Goal: Task Accomplishment & Management: Use online tool/utility

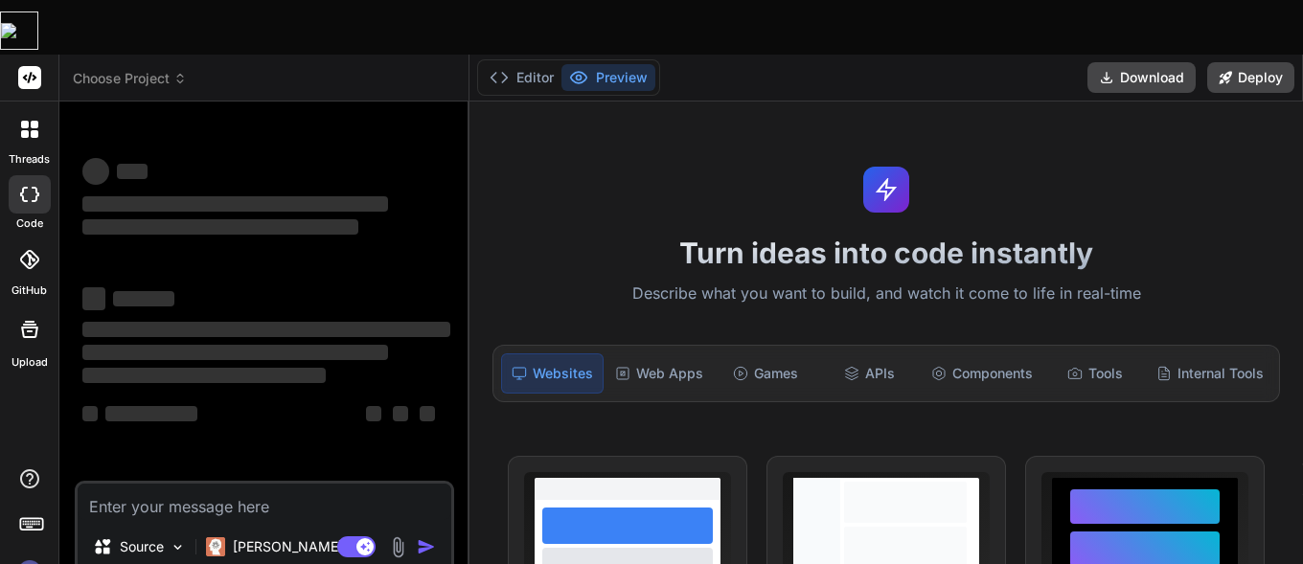
click at [296, 484] on textarea at bounding box center [265, 502] width 374 height 36
click at [272, 538] on p "[PERSON_NAME] 4 S.." at bounding box center [304, 547] width 143 height 19
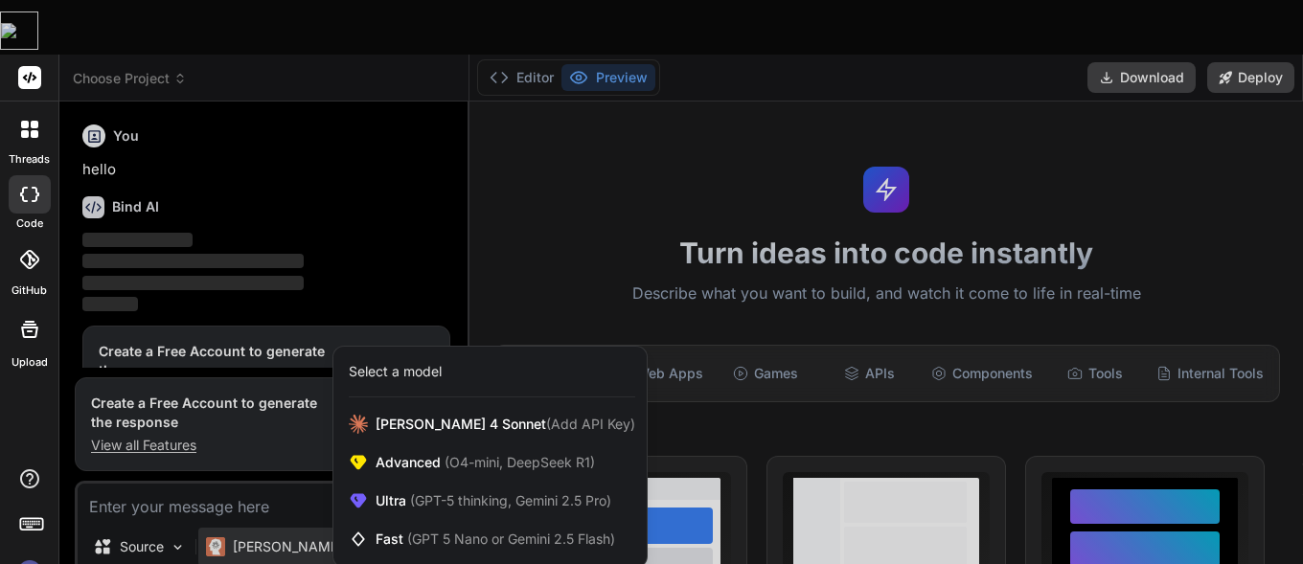
scroll to position [66, 0]
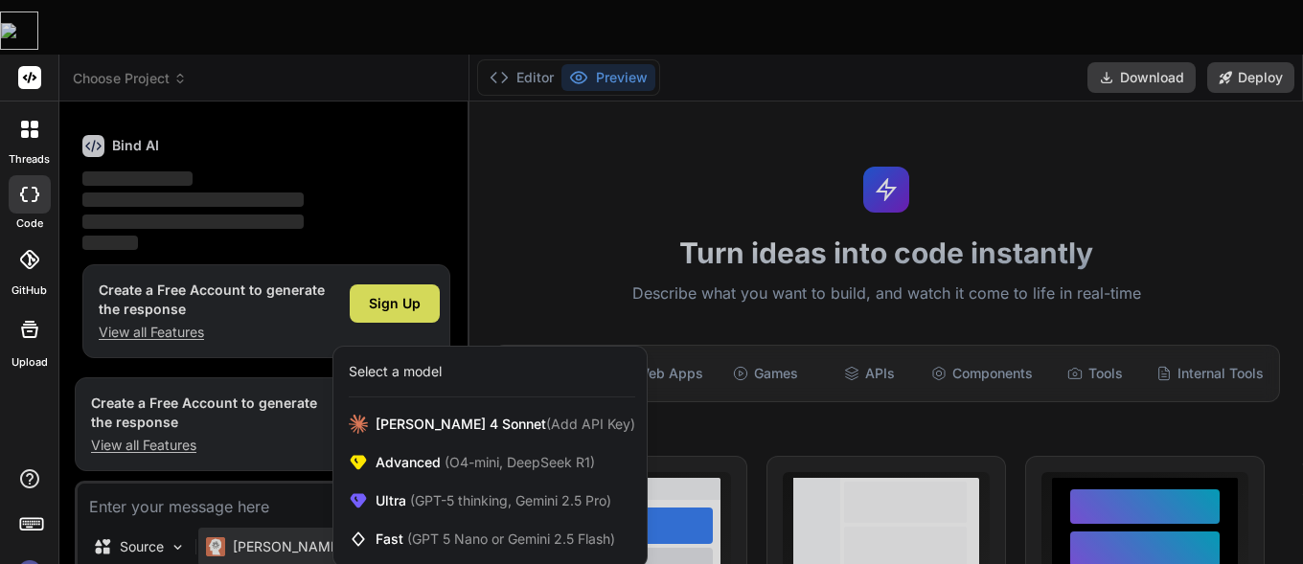
click at [538, 493] on span "(GPT-5 thinking, Gemini 2.5 Pro)" at bounding box center [508, 501] width 205 height 16
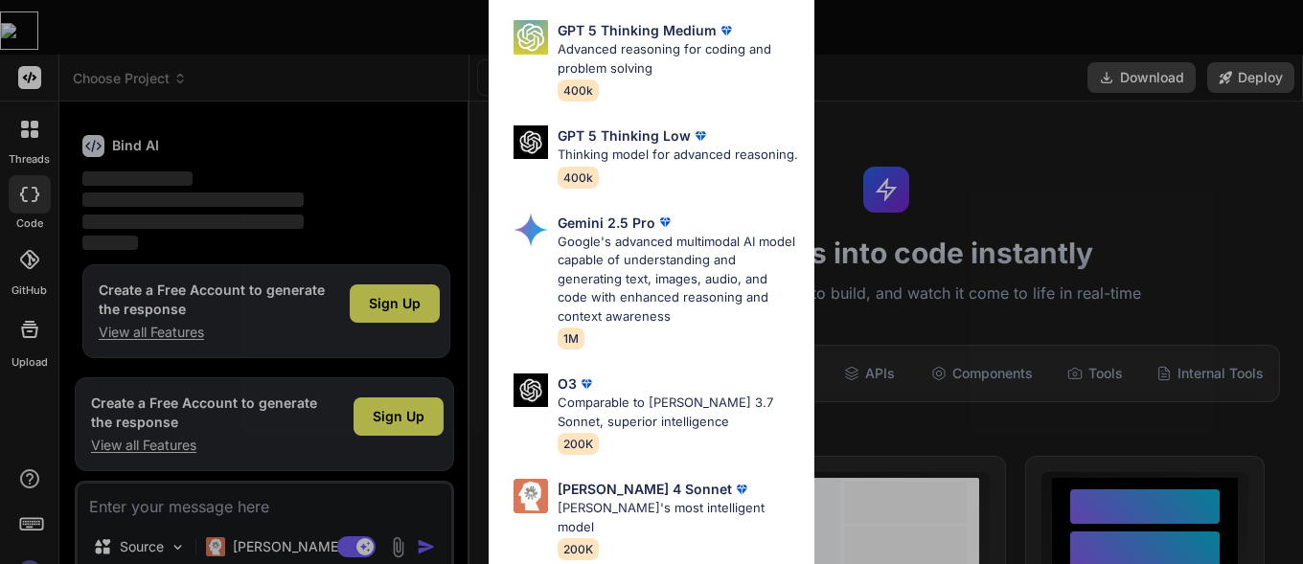
type textarea "x"
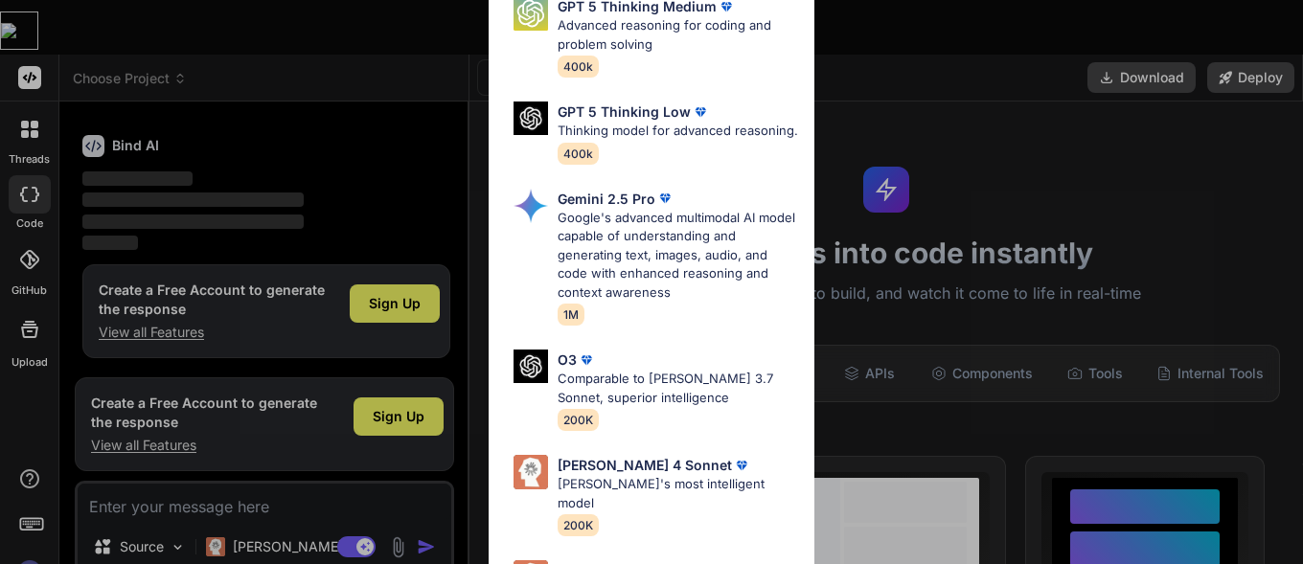
click at [701, 277] on p "Google's advanced multimodal AI model capable of understanding and generating t…" at bounding box center [678, 256] width 241 height 94
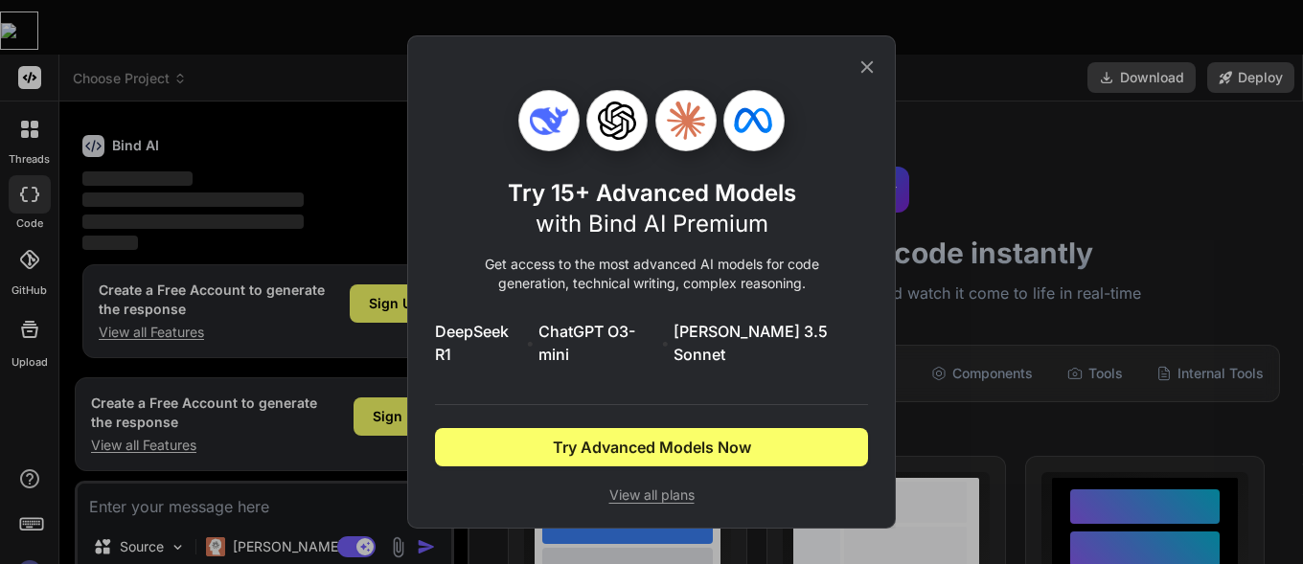
click at [694, 454] on span "Try Advanced Models Now" at bounding box center [652, 447] width 198 height 23
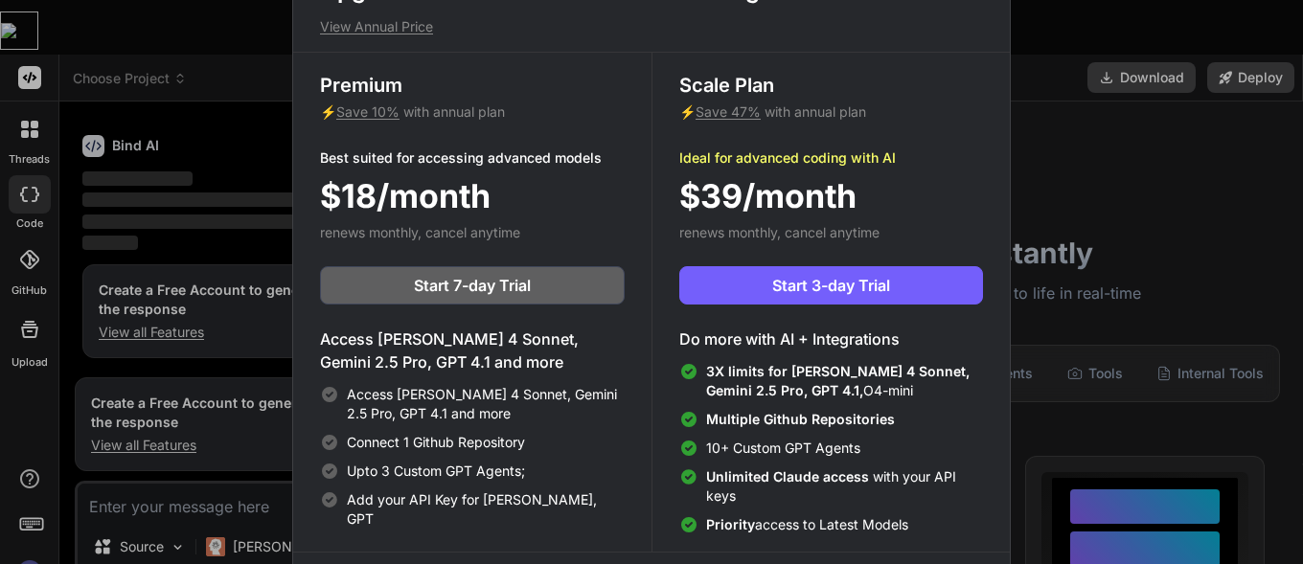
click at [1067, 73] on div "Upgrade to access Advanced AI & Integrations View Annual Price Premium ⚡ Save 1…" at bounding box center [651, 282] width 1303 height 564
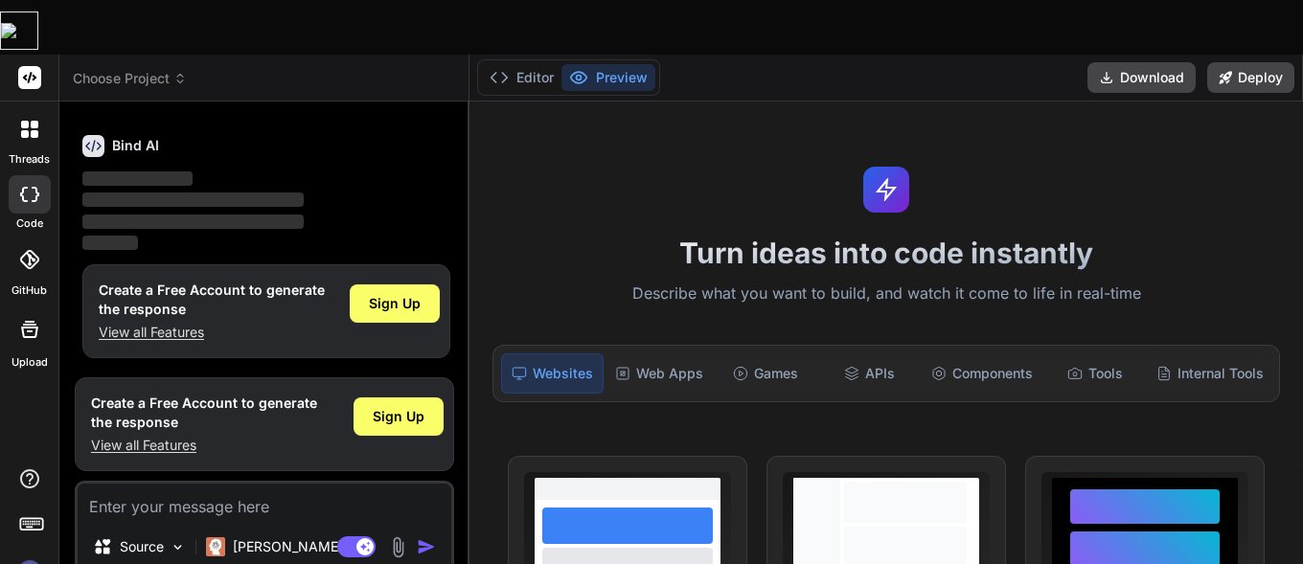
click at [203, 484] on textarea at bounding box center [265, 502] width 374 height 36
paste textarea "[URL][DOMAIN_NAME][TECHNICAL_ID].."
type textarea "[URL][DOMAIN_NAME][TECHNICAL_ID].."
type textarea "x"
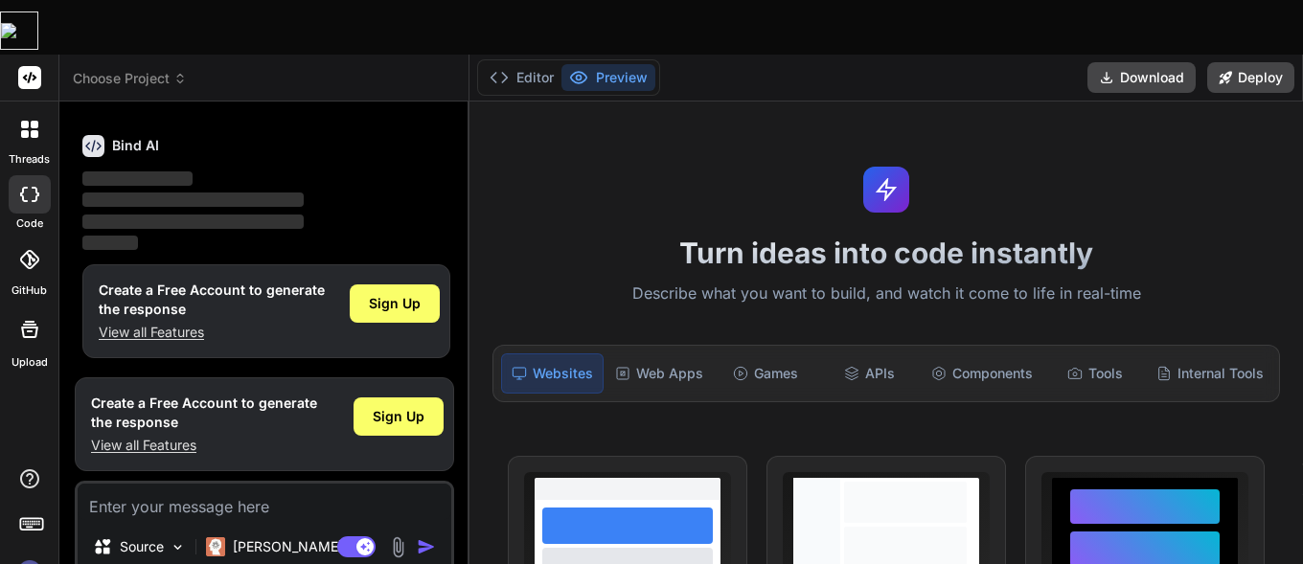
type textarea "x"
paste textarea "Watch the whole video its about creating a Semantic SEO Topical Map creation To…"
type textarea "Watch the whole video its about creating a Semantic SEO Topical Map creation To…"
type textarea "x"
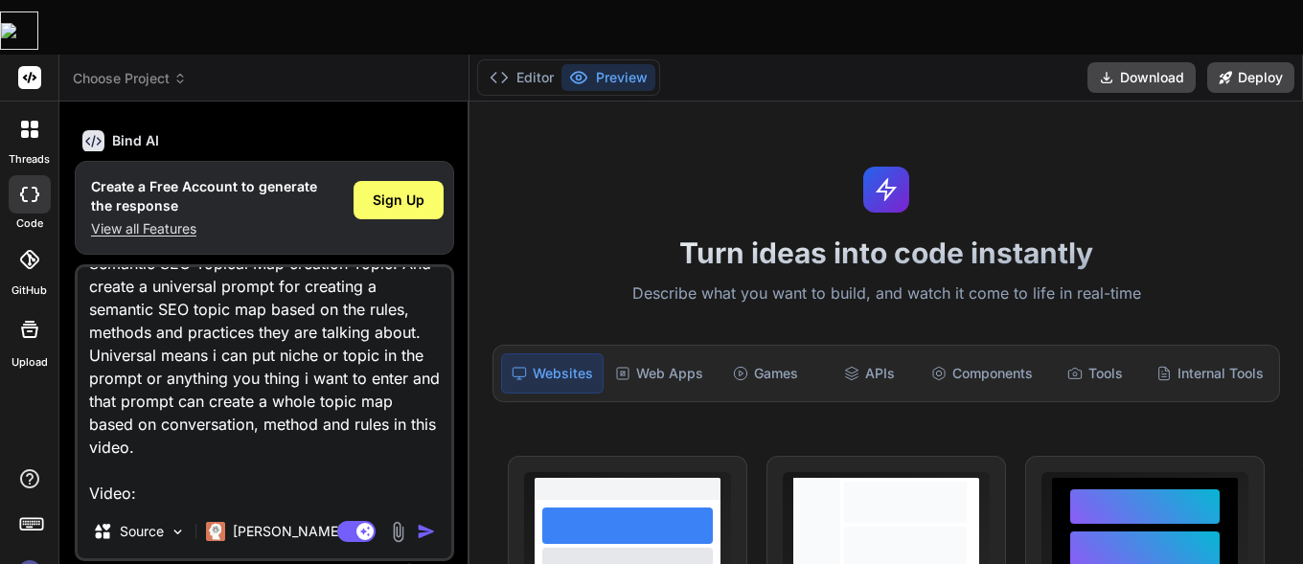
type textarea "Watch the whole video its about creating a Semantic SEO Topical Map creation To…"
type textarea "x"
paste textarea "[URL][DOMAIN_NAME]"
type textarea "Watch the whole video its about creating a Semantic SEO Topical Map creation To…"
type textarea "x"
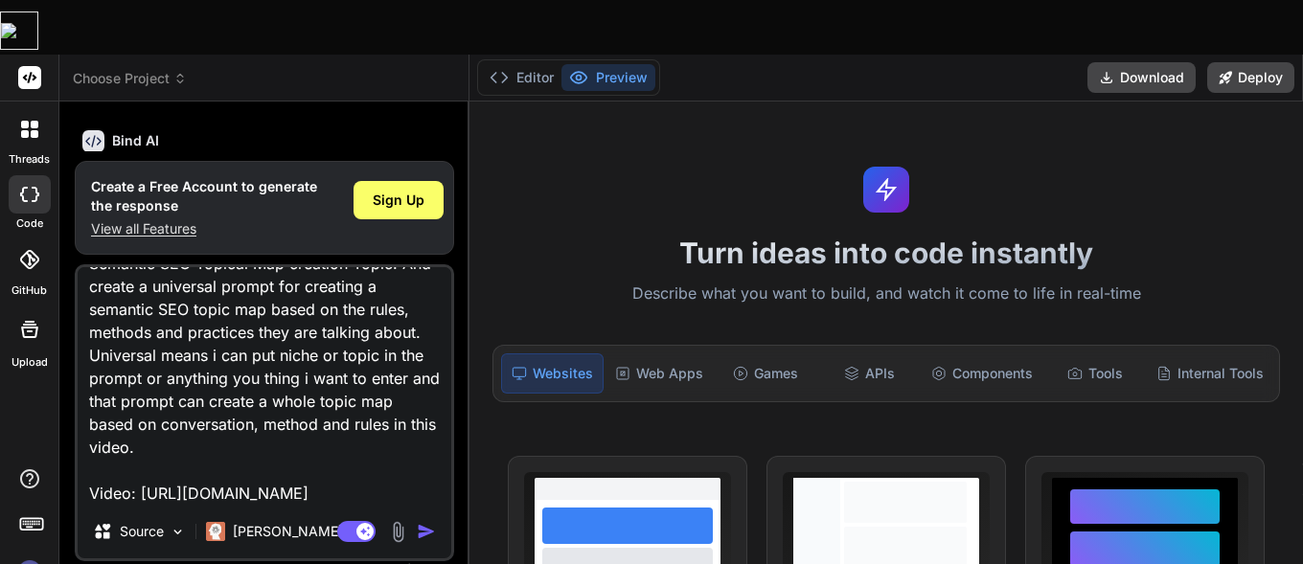
scroll to position [113, 0]
type textarea "Watch the whole video its about creating a Semantic SEO Topical Map creation To…"
click at [430, 522] on img "button" at bounding box center [426, 531] width 19 height 19
click at [427, 522] on img "button" at bounding box center [426, 531] width 19 height 19
click at [423, 522] on img "button" at bounding box center [426, 531] width 19 height 19
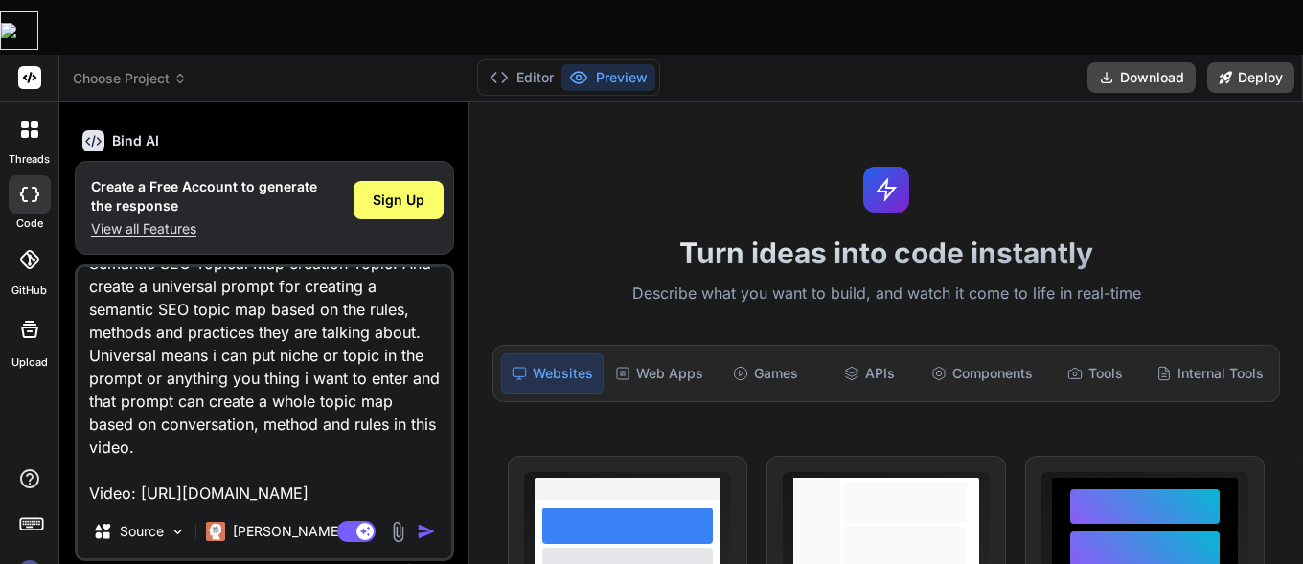
click at [423, 522] on img "button" at bounding box center [426, 531] width 19 height 19
click at [407, 191] on span "Sign Up" at bounding box center [399, 200] width 52 height 19
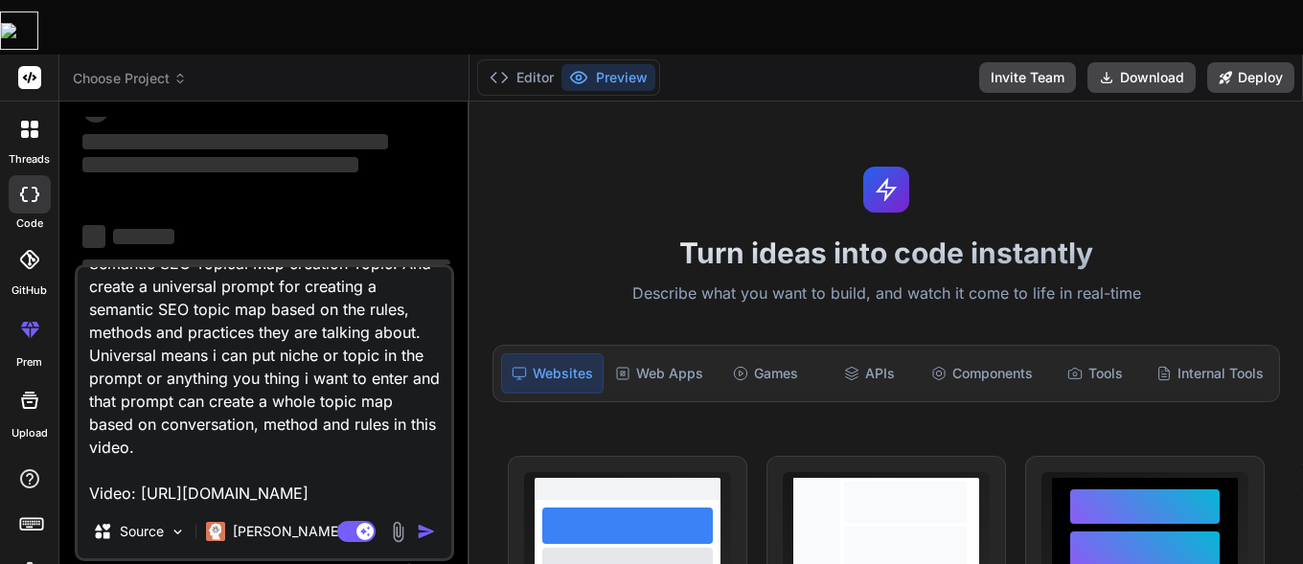
scroll to position [0, 0]
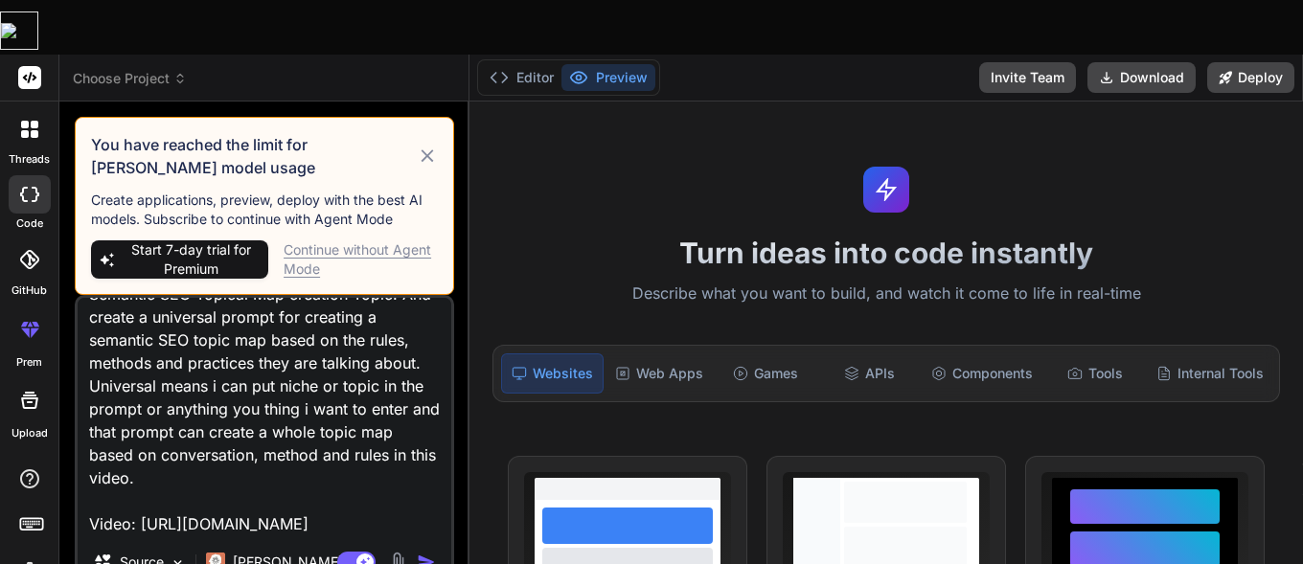
click at [282, 553] on p "[PERSON_NAME] 4 S.." at bounding box center [304, 562] width 143 height 19
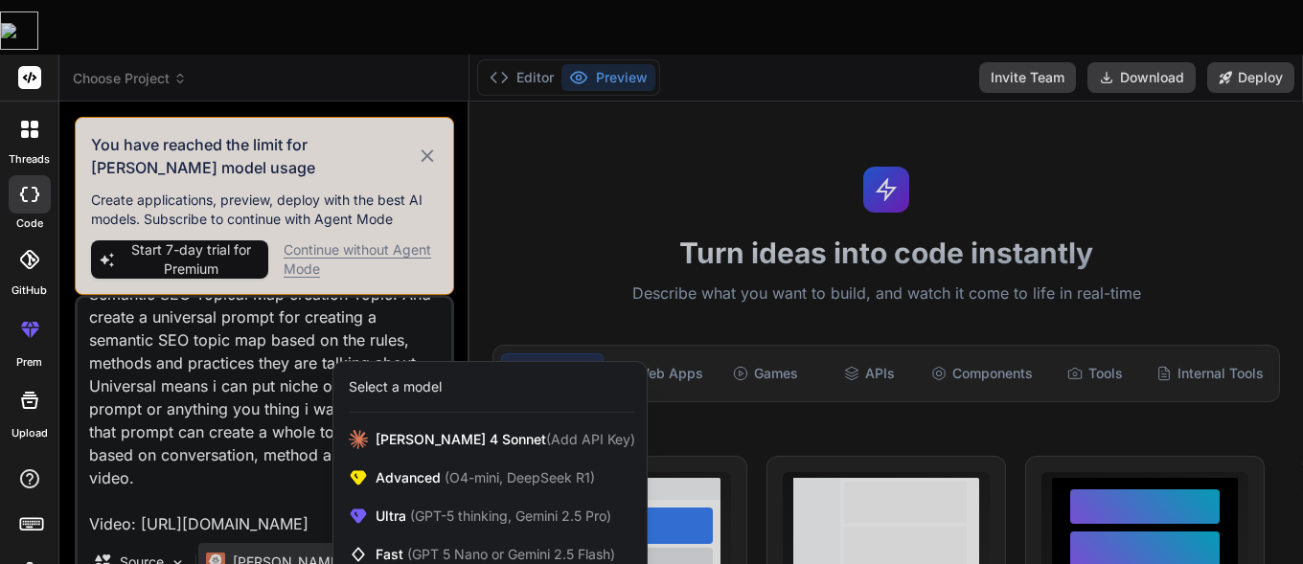
click at [412, 469] on span "Advanced (O4-mini, DeepSeek R1)" at bounding box center [485, 478] width 219 height 19
type textarea "x"
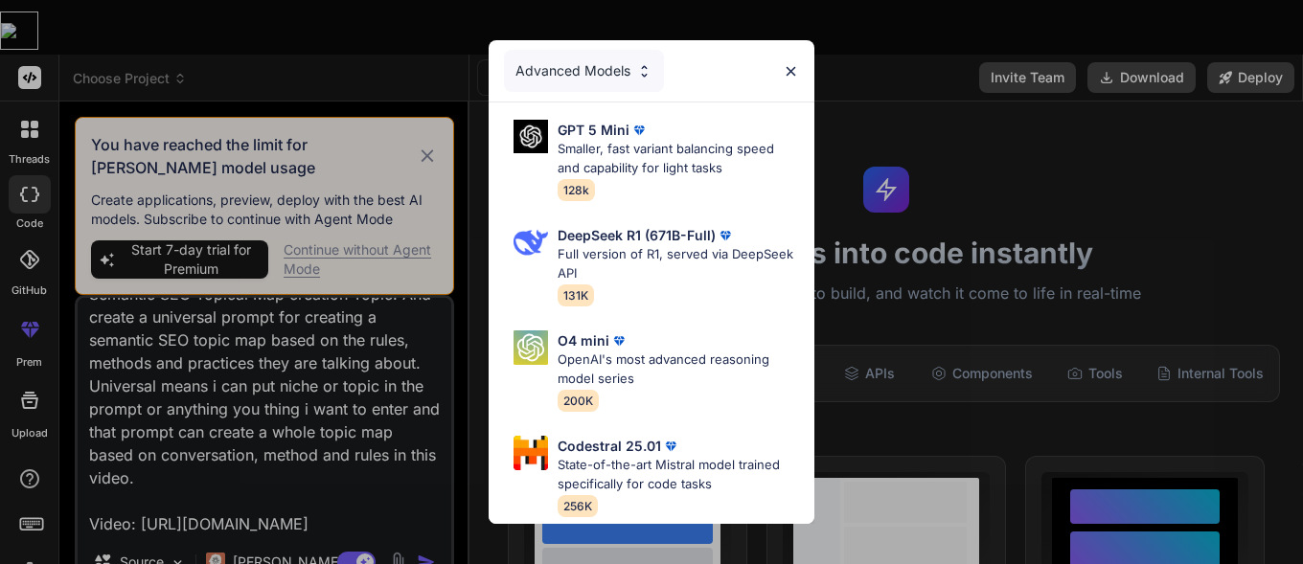
click at [465, 418] on div "Advanced Models GPT 5 Mini Smaller, fast variant balancing speed and capability…" at bounding box center [651, 282] width 1303 height 564
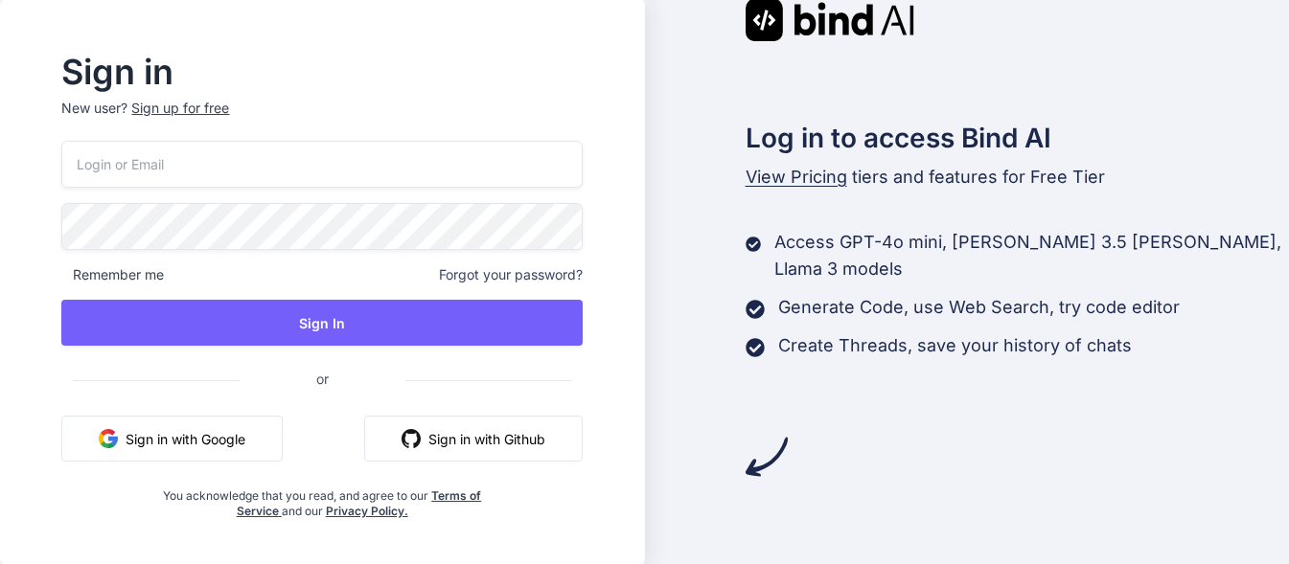
click at [532, 442] on button "Sign in with Github" at bounding box center [473, 439] width 218 height 46
